Goal: Find specific page/section: Find specific page/section

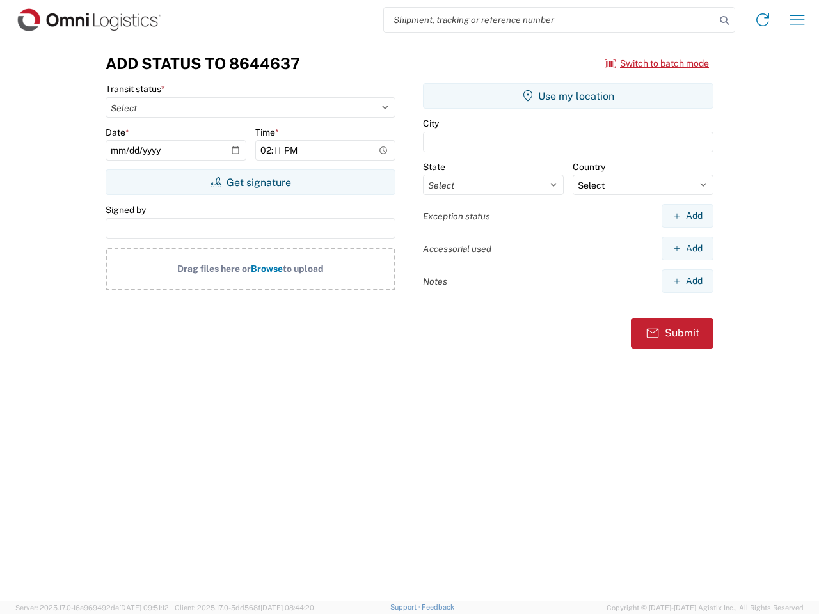
click at [549, 20] on input "search" at bounding box center [549, 20] width 331 height 24
click at [724, 20] on icon at bounding box center [724, 21] width 18 height 18
click at [762, 20] on icon at bounding box center [762, 20] width 20 height 20
click at [797, 20] on icon "button" at bounding box center [797, 20] width 15 height 10
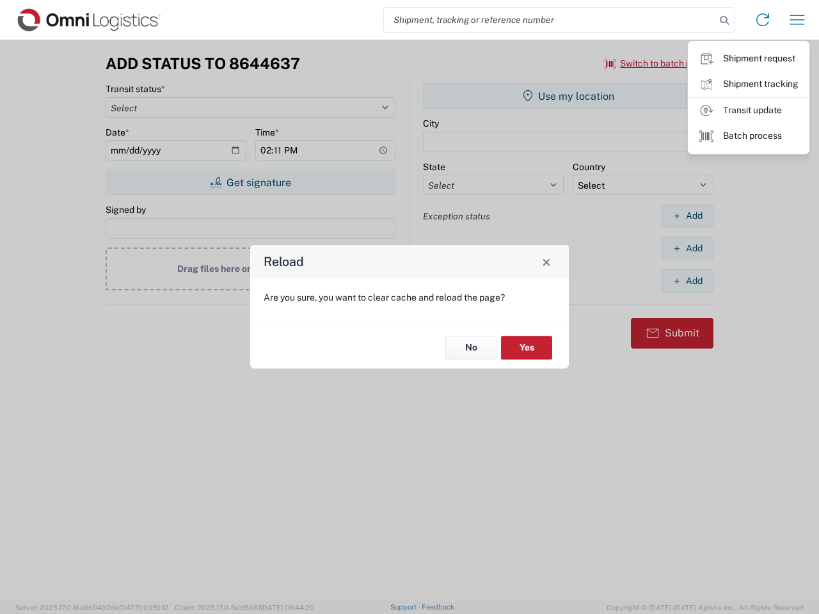
click at [657, 63] on div "Reload Are you sure, you want to clear cache and reload the page? No Yes" at bounding box center [409, 307] width 819 height 614
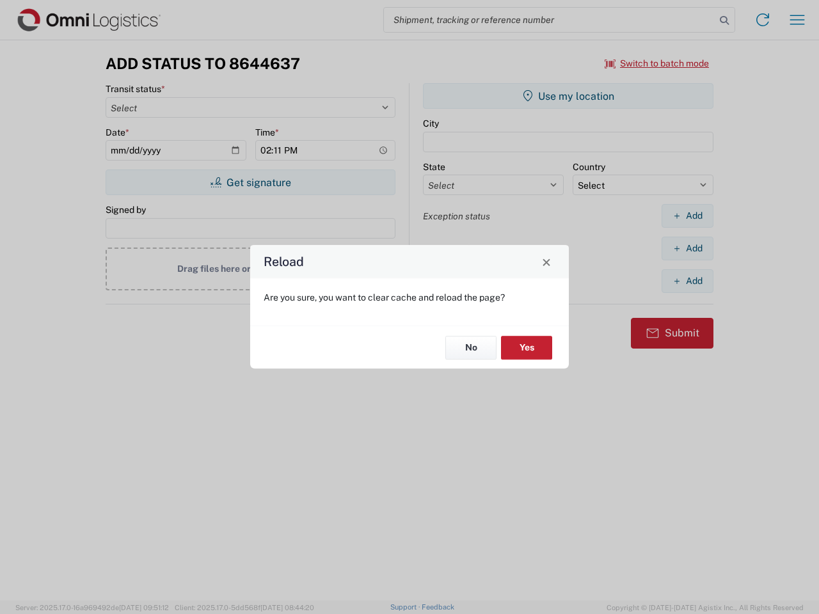
click at [250, 182] on div "Reload Are you sure, you want to clear cache and reload the page? No Yes" at bounding box center [409, 307] width 819 height 614
click at [568, 96] on div "Reload Are you sure, you want to clear cache and reload the page? No Yes" at bounding box center [409, 307] width 819 height 614
click at [687, 216] on div "Reload Are you sure, you want to clear cache and reload the page? No Yes" at bounding box center [409, 307] width 819 height 614
click at [687, 248] on div "Reload Are you sure, you want to clear cache and reload the page? No Yes" at bounding box center [409, 307] width 819 height 614
click at [687, 281] on div "Reload Are you sure, you want to clear cache and reload the page? No Yes" at bounding box center [409, 307] width 819 height 614
